Goal: Task Accomplishment & Management: Manage account settings

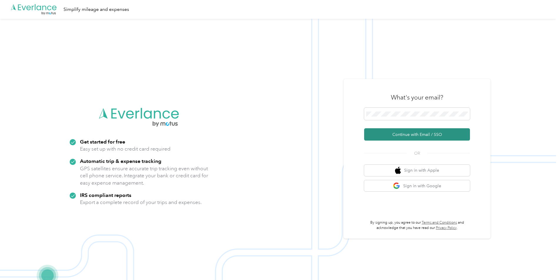
click at [413, 138] on button "Continue with Email / SSO" at bounding box center [417, 134] width 106 height 12
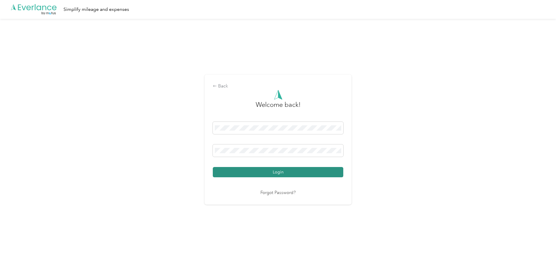
click at [277, 171] on button "Login" at bounding box center [278, 172] width 130 height 10
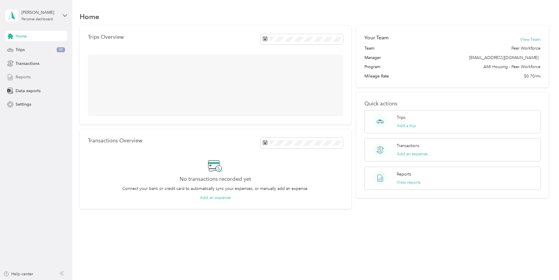
click at [35, 77] on div "Reports" at bounding box center [36, 77] width 62 height 11
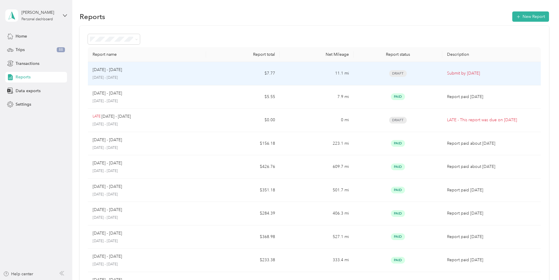
click at [321, 72] on td "11.1 mi" at bounding box center [317, 74] width 74 height 24
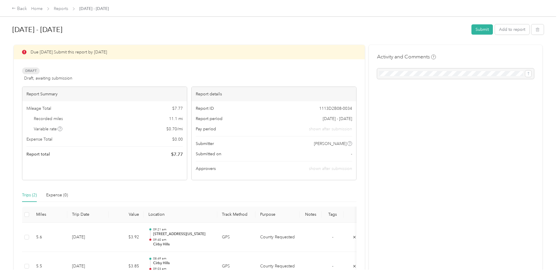
scroll to position [60, 0]
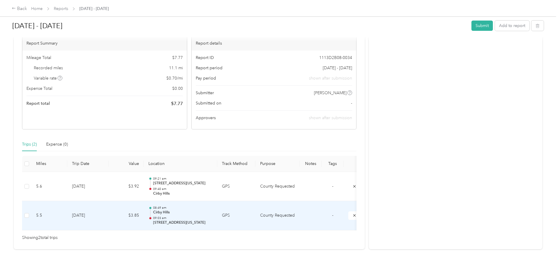
click at [268, 205] on td "County Requested" at bounding box center [277, 215] width 44 height 29
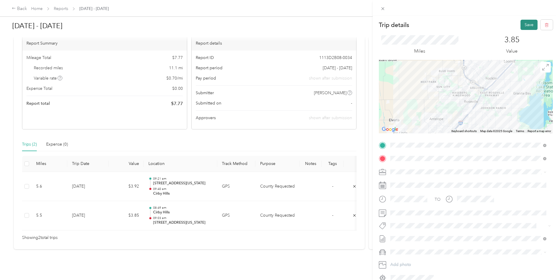
click at [522, 24] on button "Save" at bounding box center [528, 25] width 17 height 10
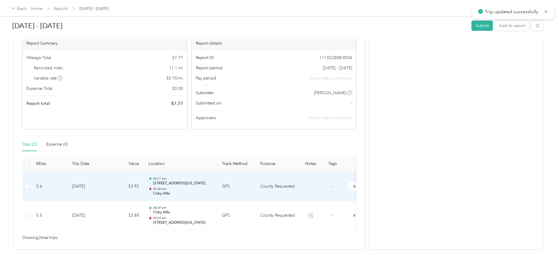
click at [252, 180] on td "GPS" at bounding box center [236, 186] width 38 height 29
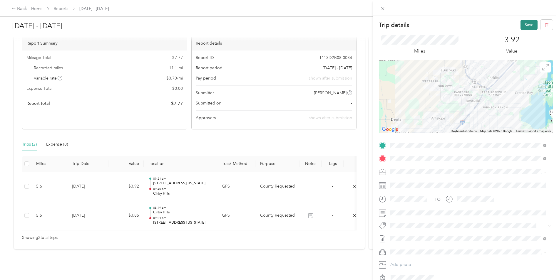
click at [530, 25] on button "Save" at bounding box center [528, 25] width 17 height 10
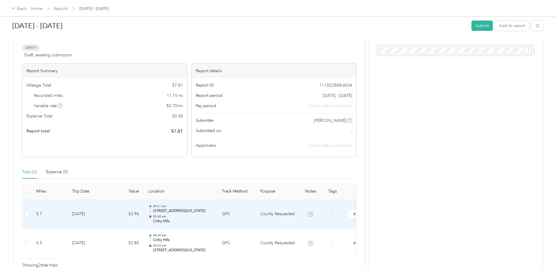
scroll to position [0, 0]
